Goal: Navigation & Orientation: Find specific page/section

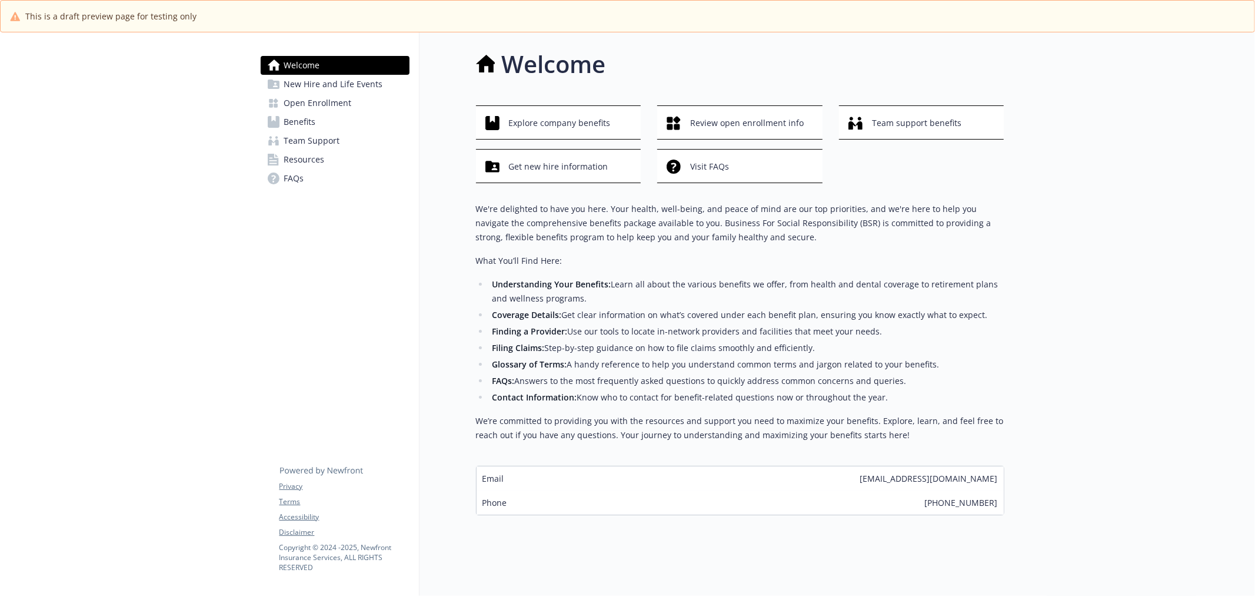
click at [318, 79] on span "New Hire and Life Events" at bounding box center [333, 84] width 99 height 19
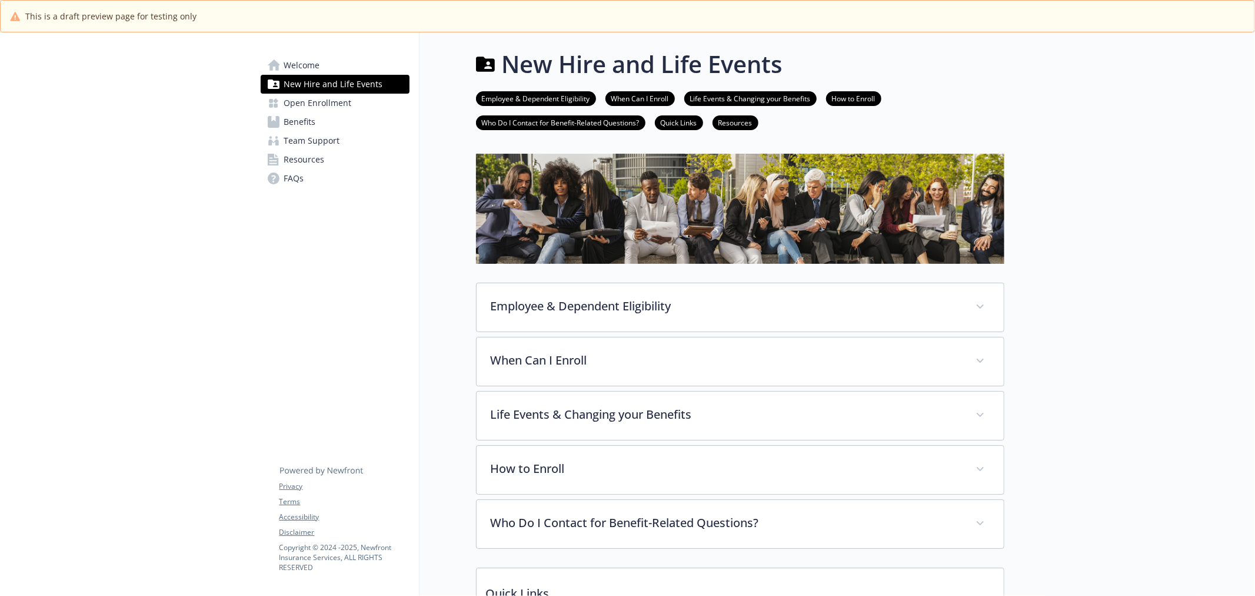
click at [315, 110] on span "Open Enrollment" at bounding box center [318, 103] width 68 height 19
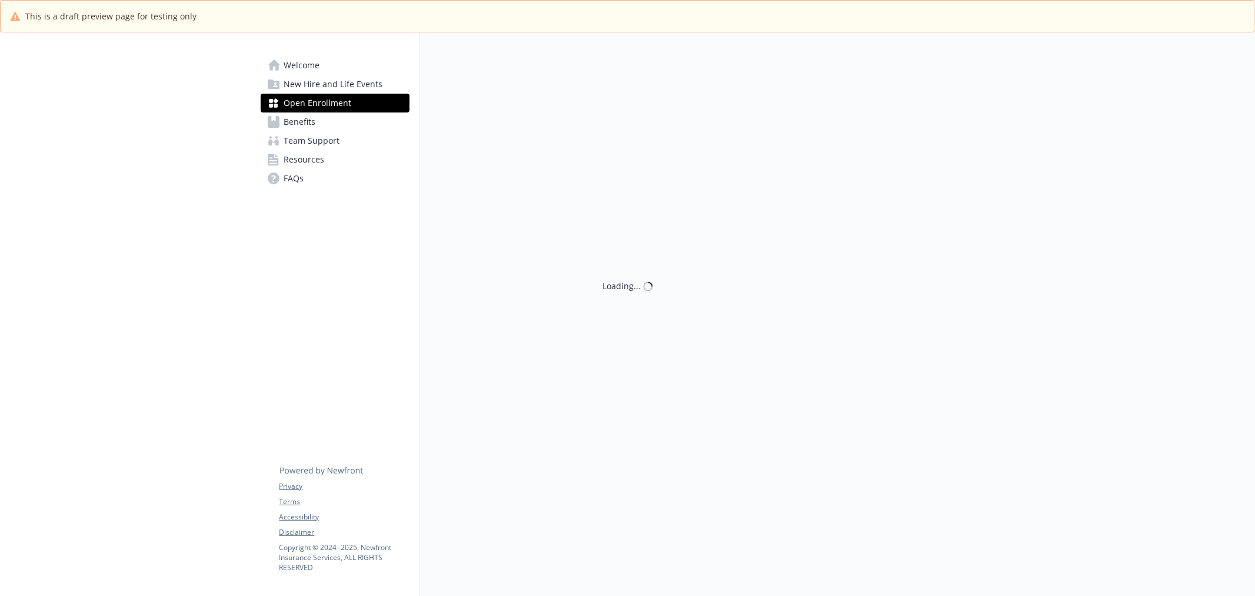
click at [313, 131] on span "Team Support" at bounding box center [312, 140] width 56 height 19
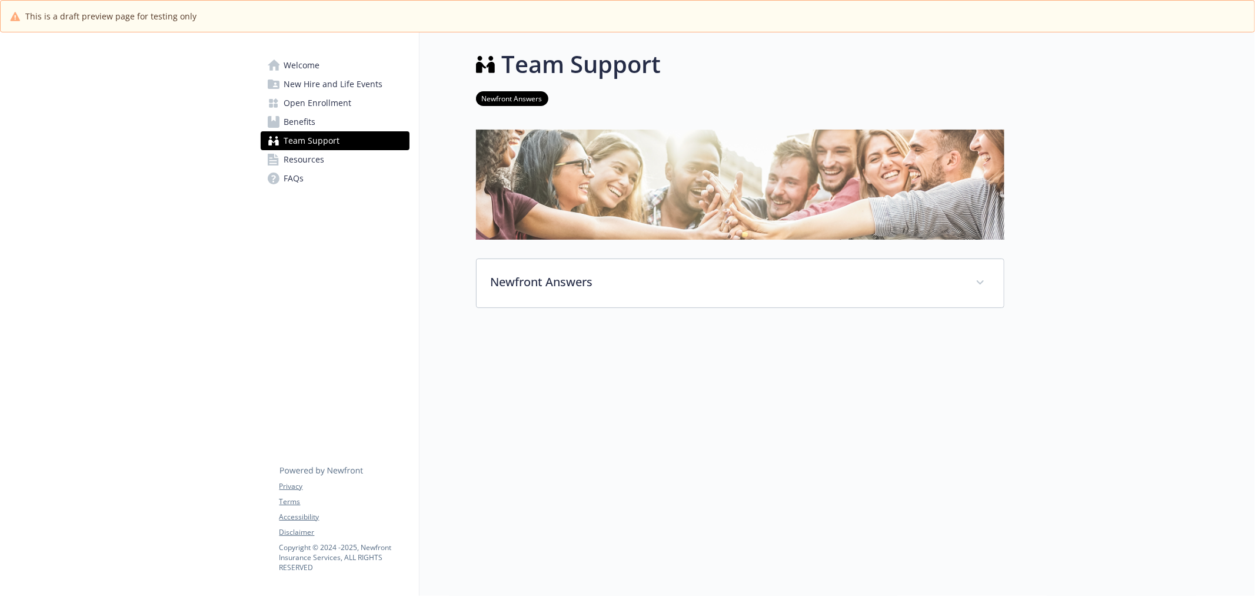
click at [308, 127] on span "Benefits" at bounding box center [300, 121] width 32 height 19
